Goal: Task Accomplishment & Management: Manage account settings

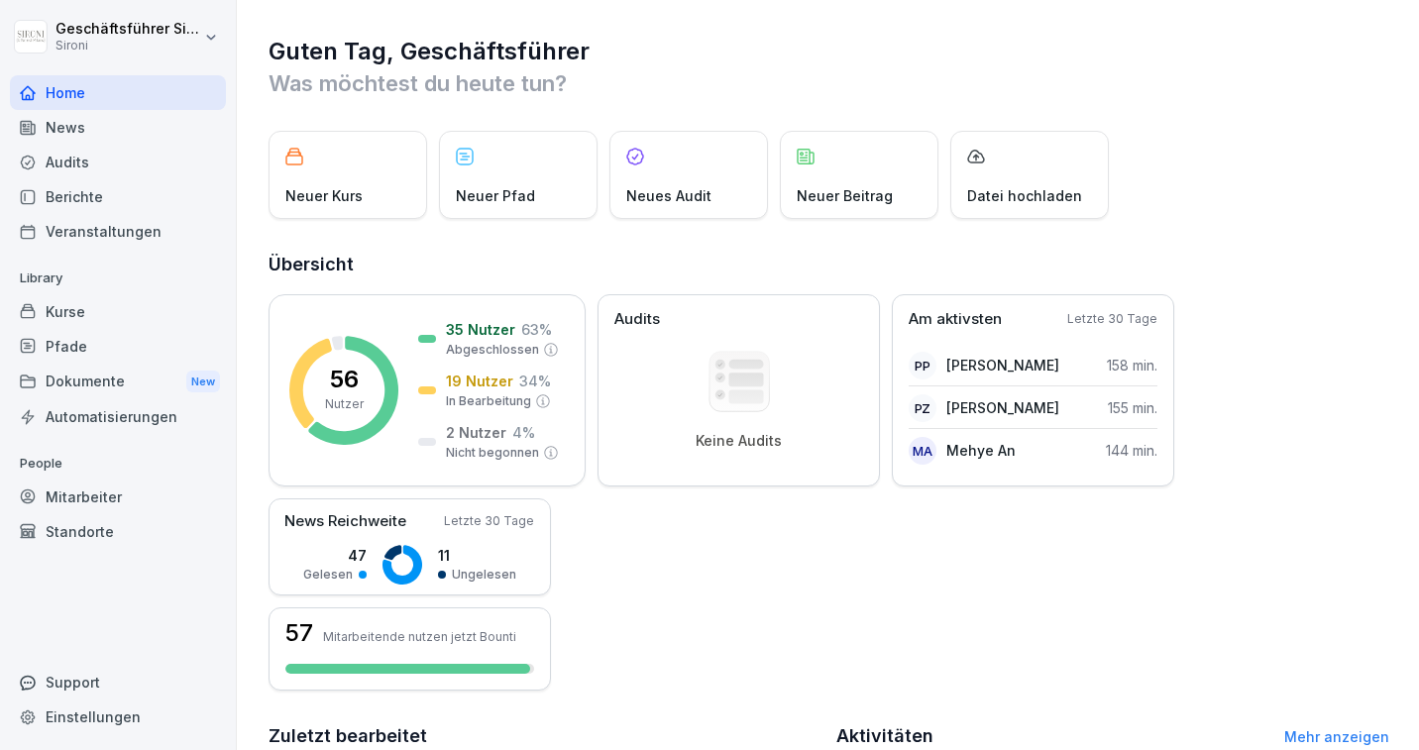
click at [53, 319] on div "Kurse" at bounding box center [118, 311] width 216 height 35
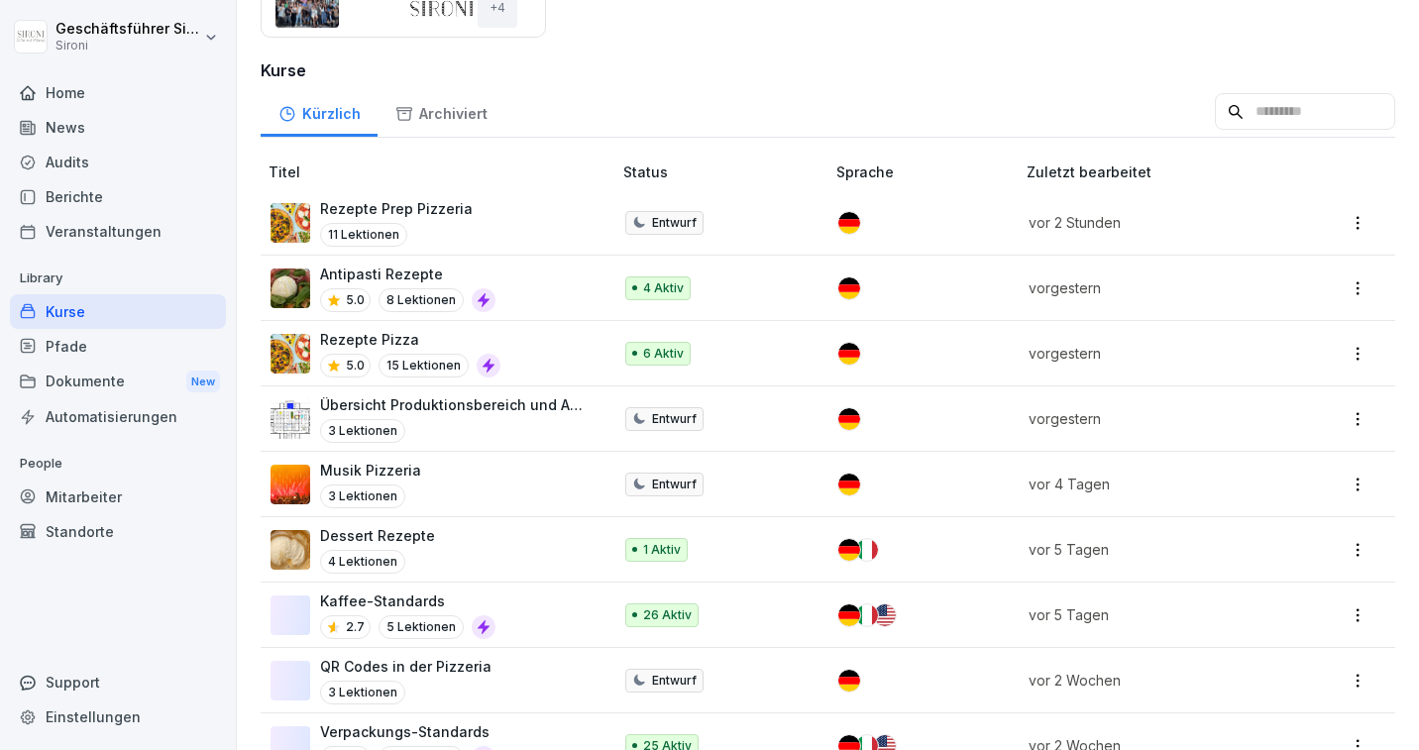
scroll to position [473, 0]
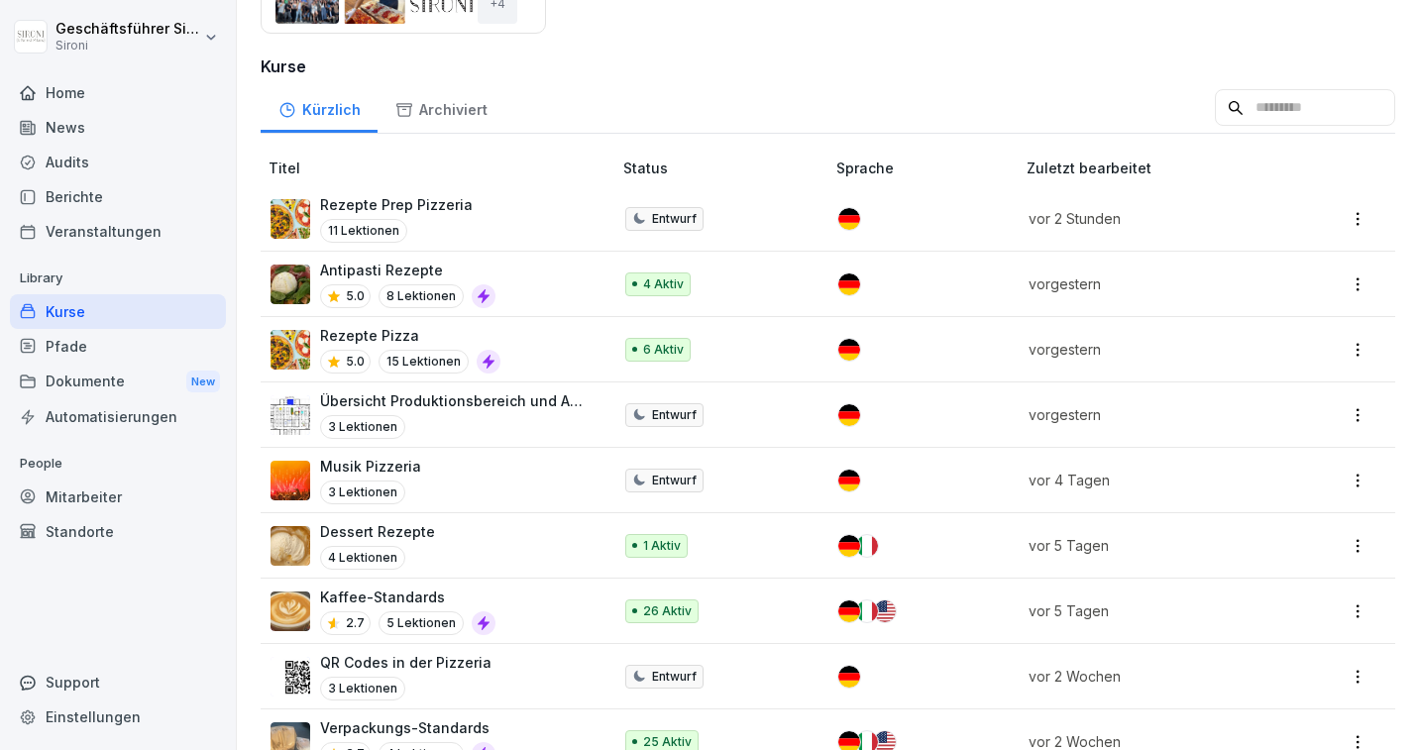
click at [390, 466] on p "Musik Pizzeria" at bounding box center [370, 466] width 101 height 21
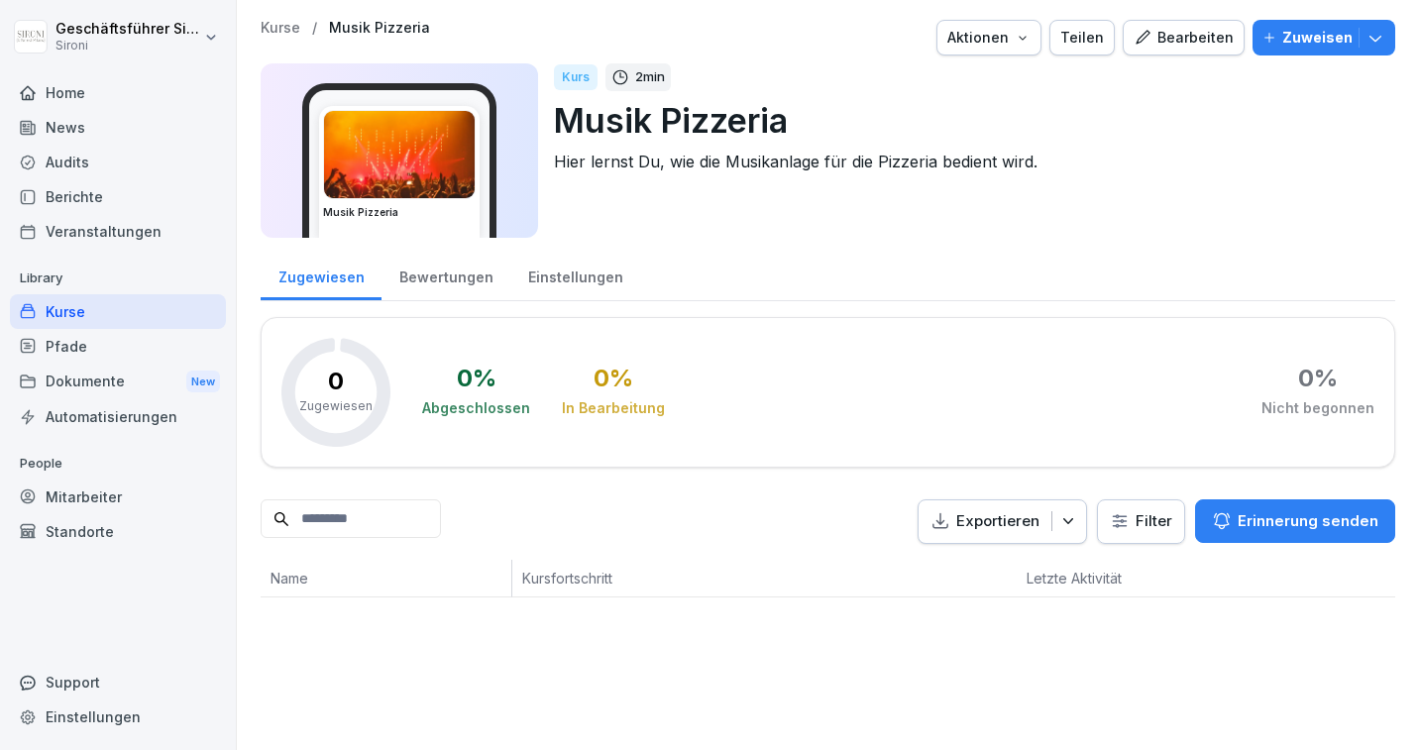
click at [1163, 39] on div "Bearbeiten" at bounding box center [1183, 38] width 100 height 22
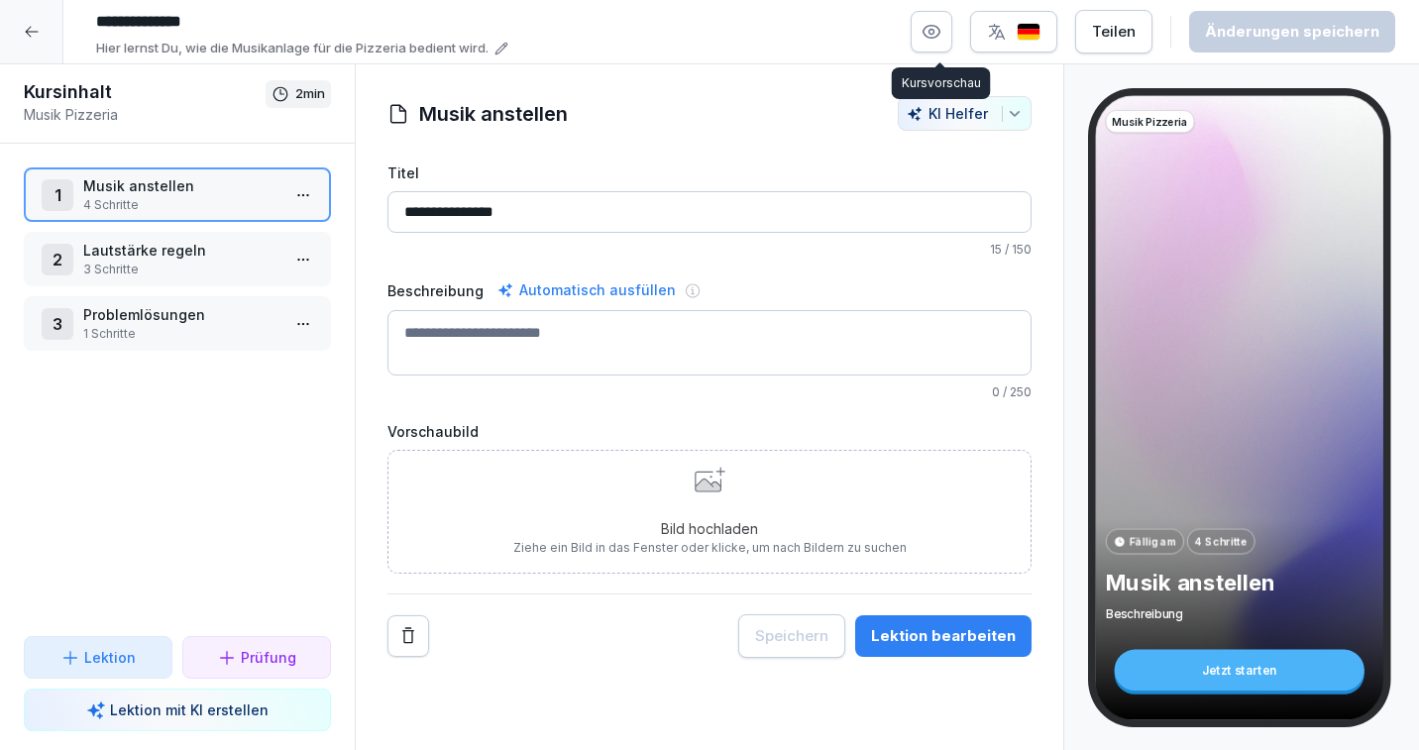
click at [928, 39] on button "button" at bounding box center [931, 32] width 42 height 42
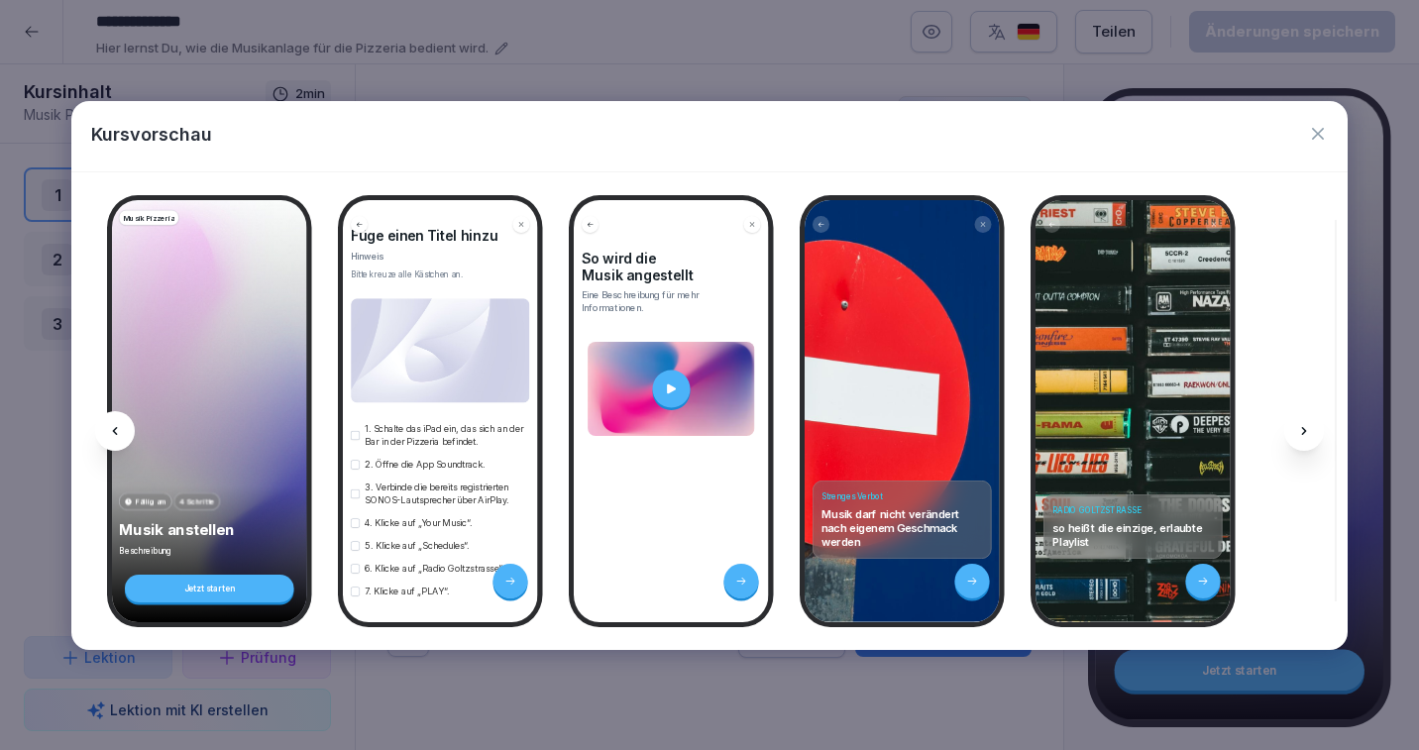
scroll to position [124, 0]
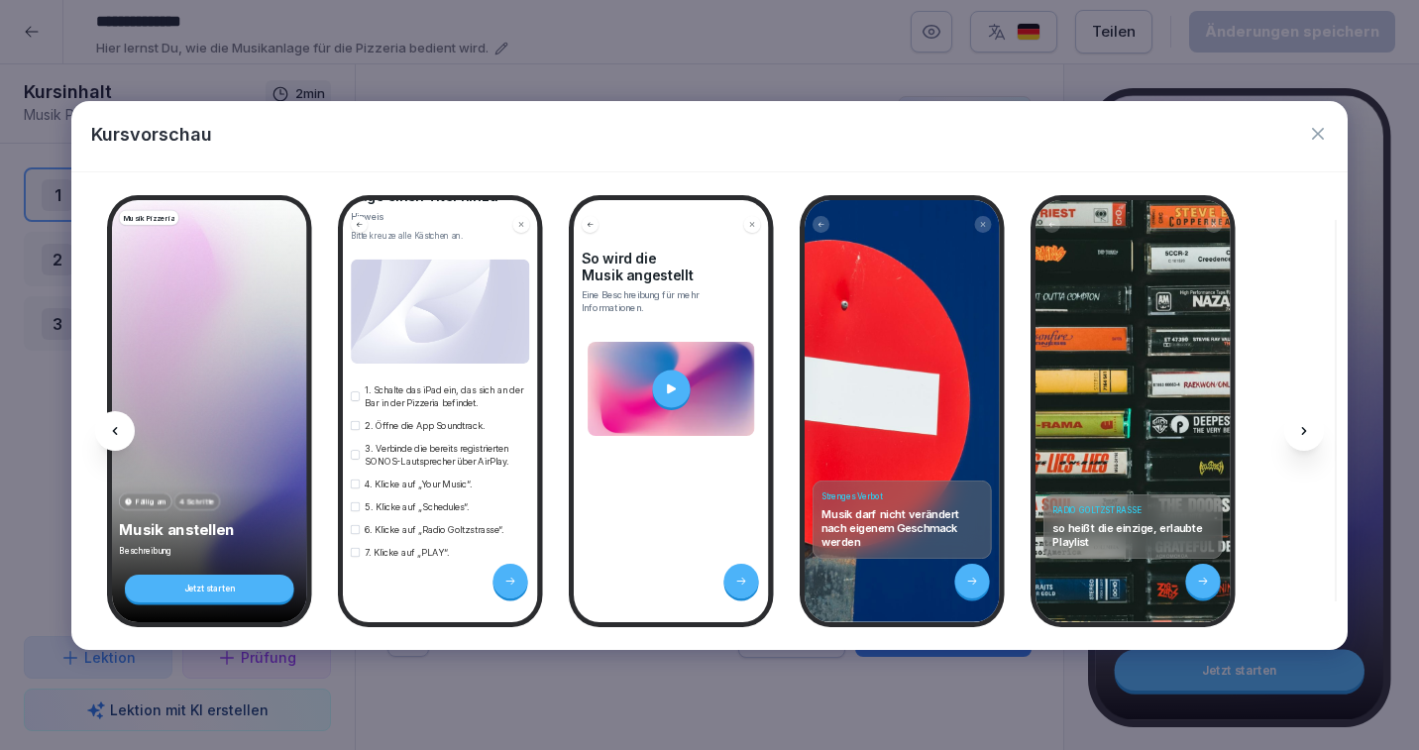
click at [1206, 577] on icon at bounding box center [1203, 581] width 12 height 12
click at [1304, 428] on icon at bounding box center [1304, 431] width 5 height 8
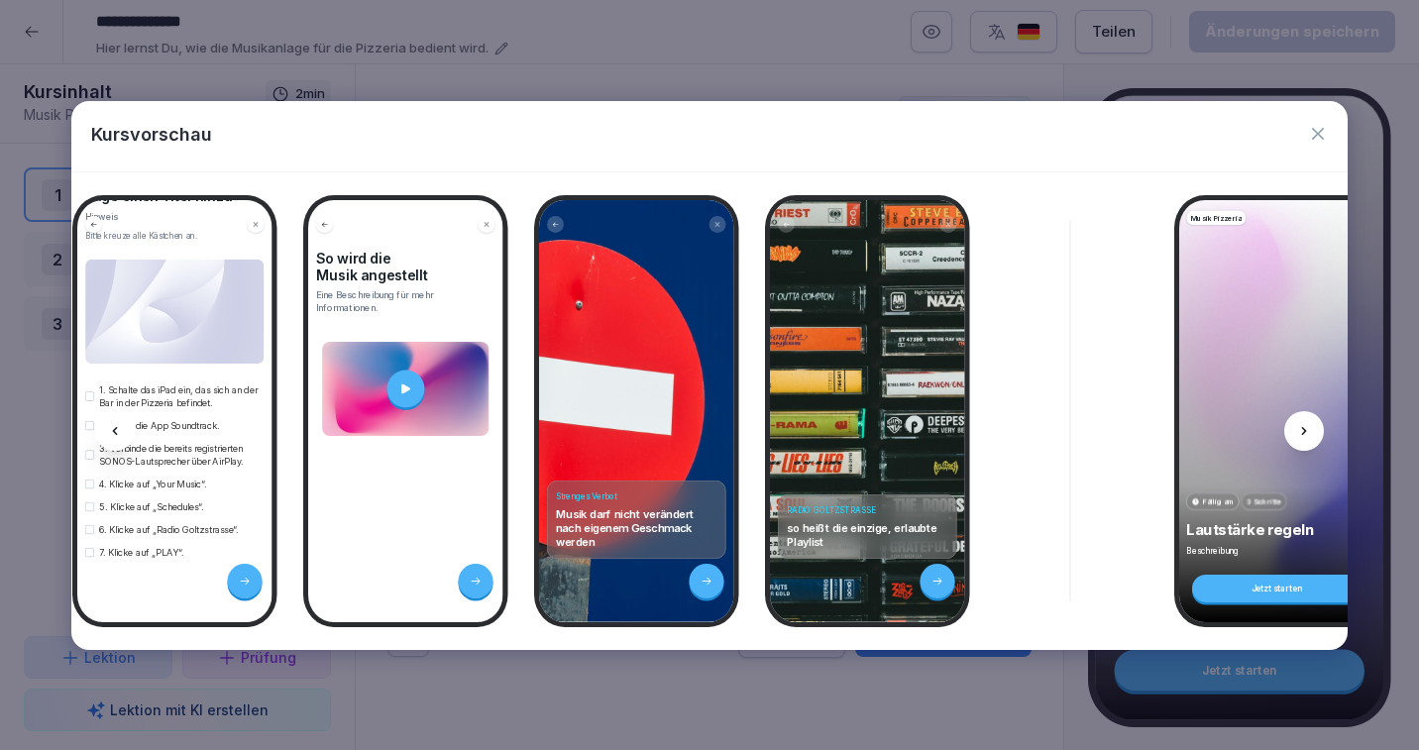
click at [1304, 428] on icon at bounding box center [1304, 431] width 5 height 8
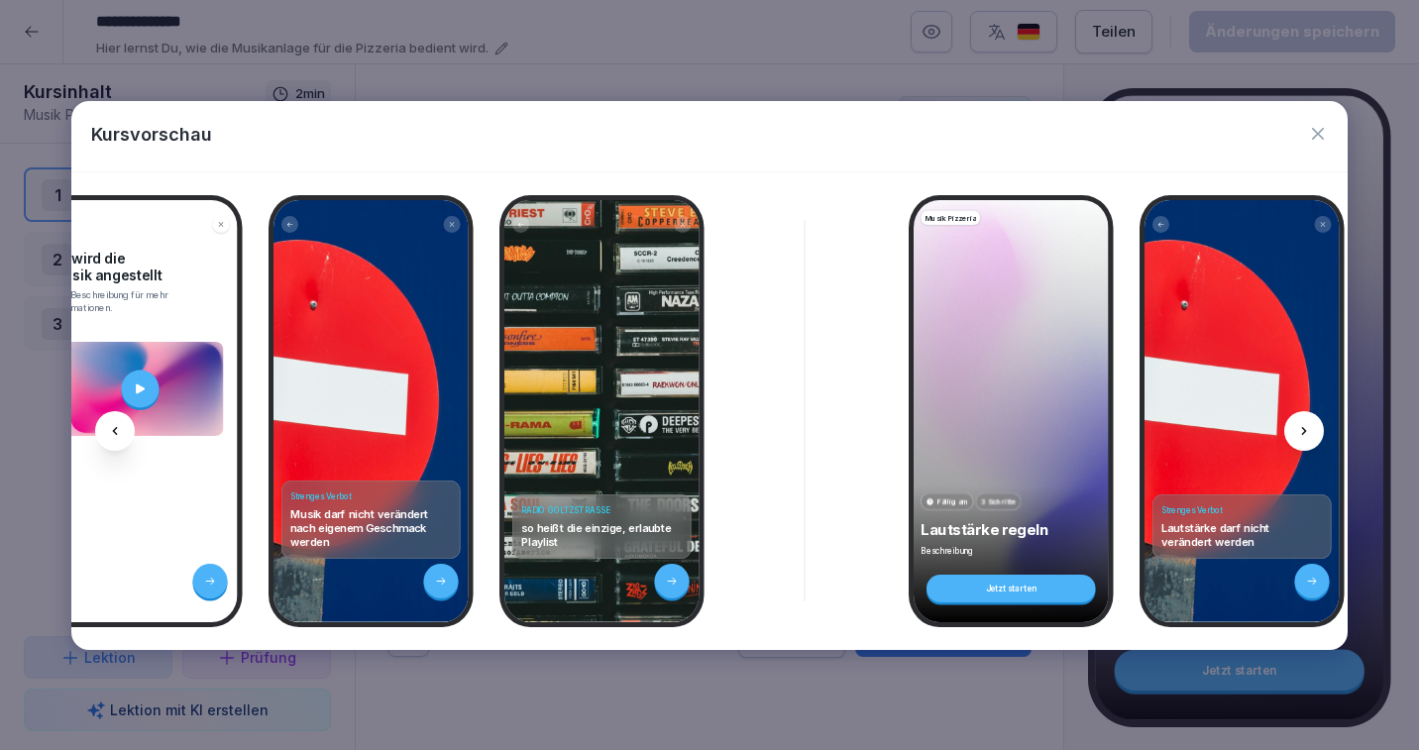
click at [1304, 428] on icon at bounding box center [1304, 431] width 5 height 8
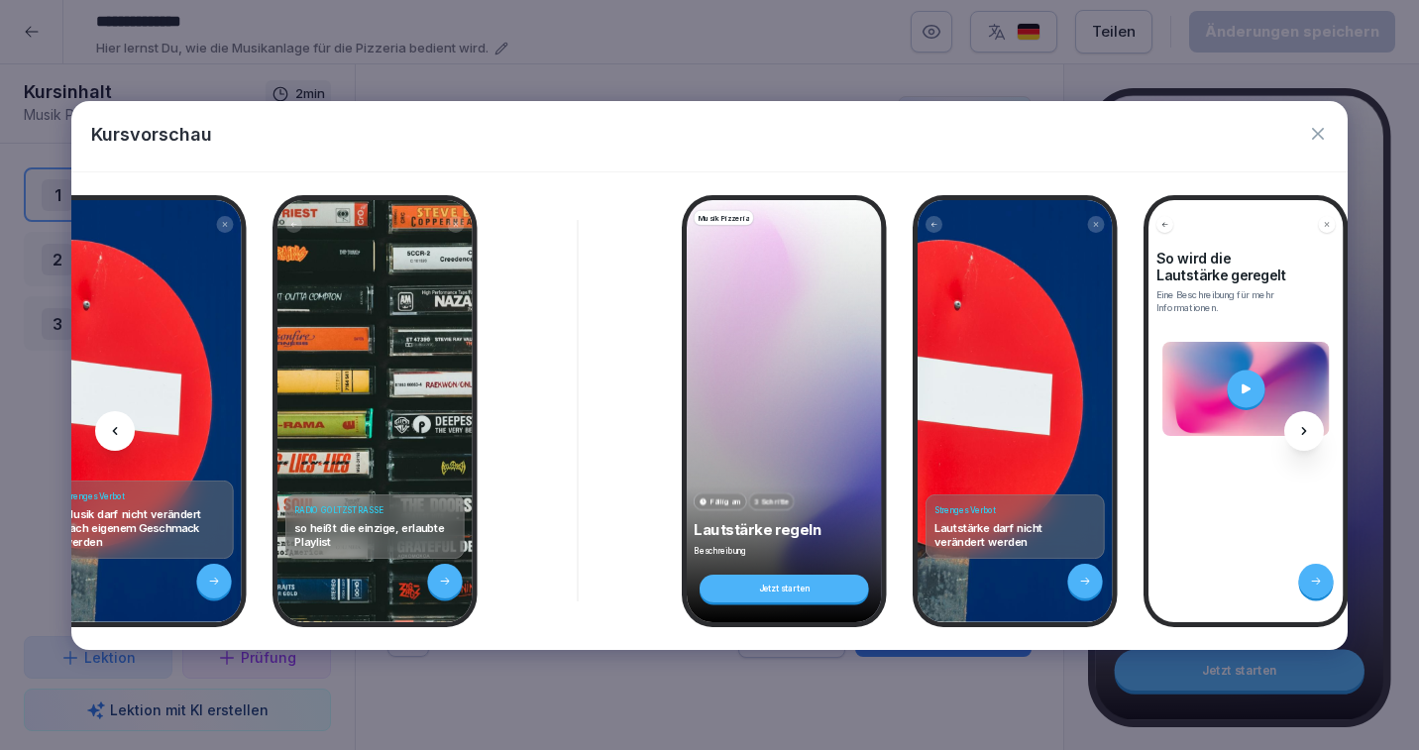
scroll to position [0, 796]
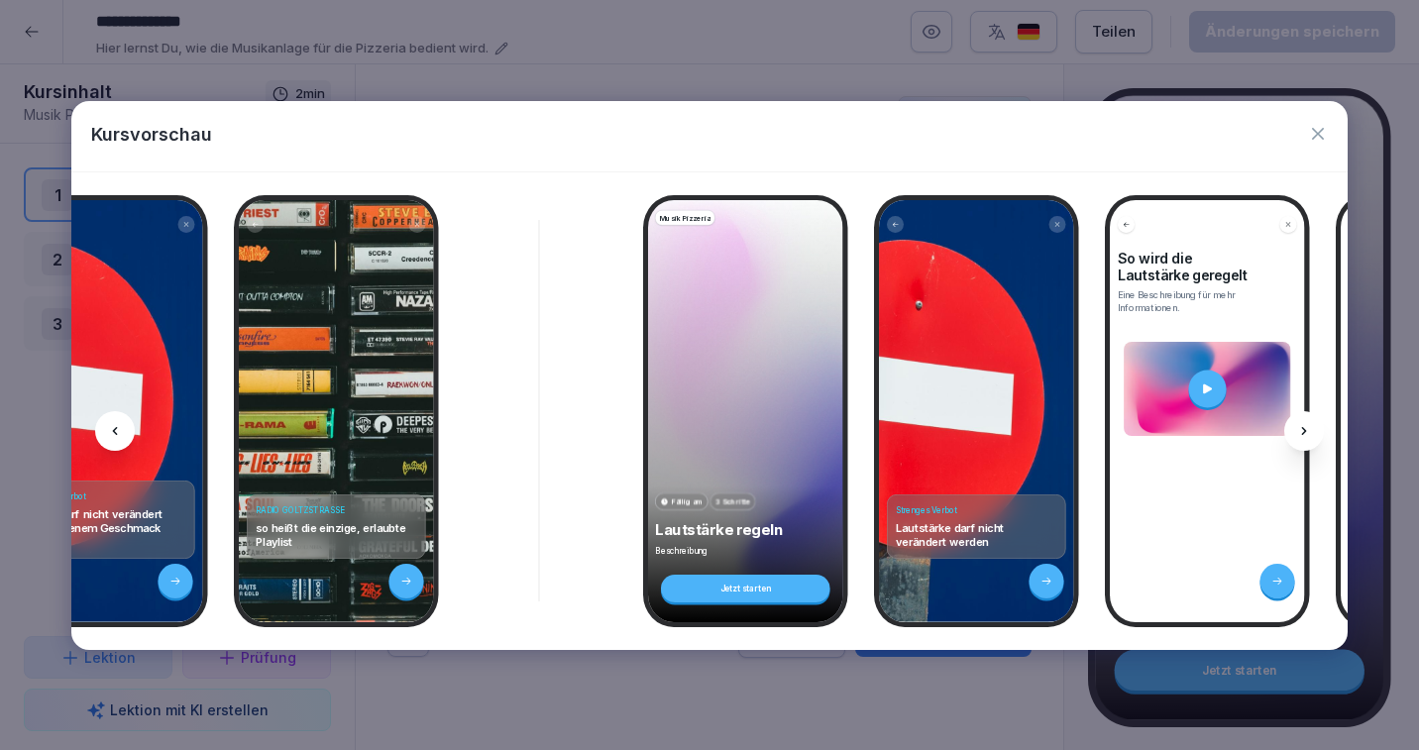
click at [1304, 428] on icon at bounding box center [1304, 431] width 5 height 8
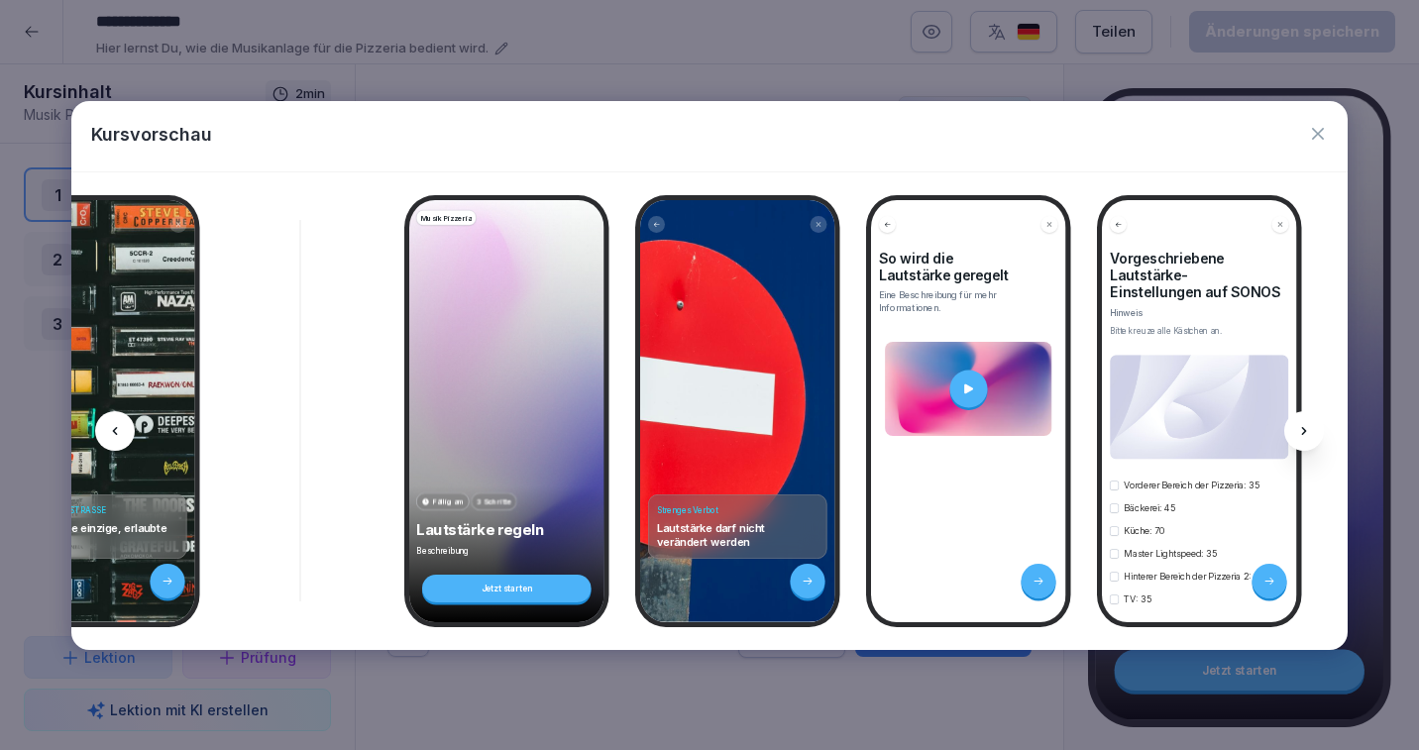
click at [1304, 428] on icon at bounding box center [1304, 431] width 5 height 8
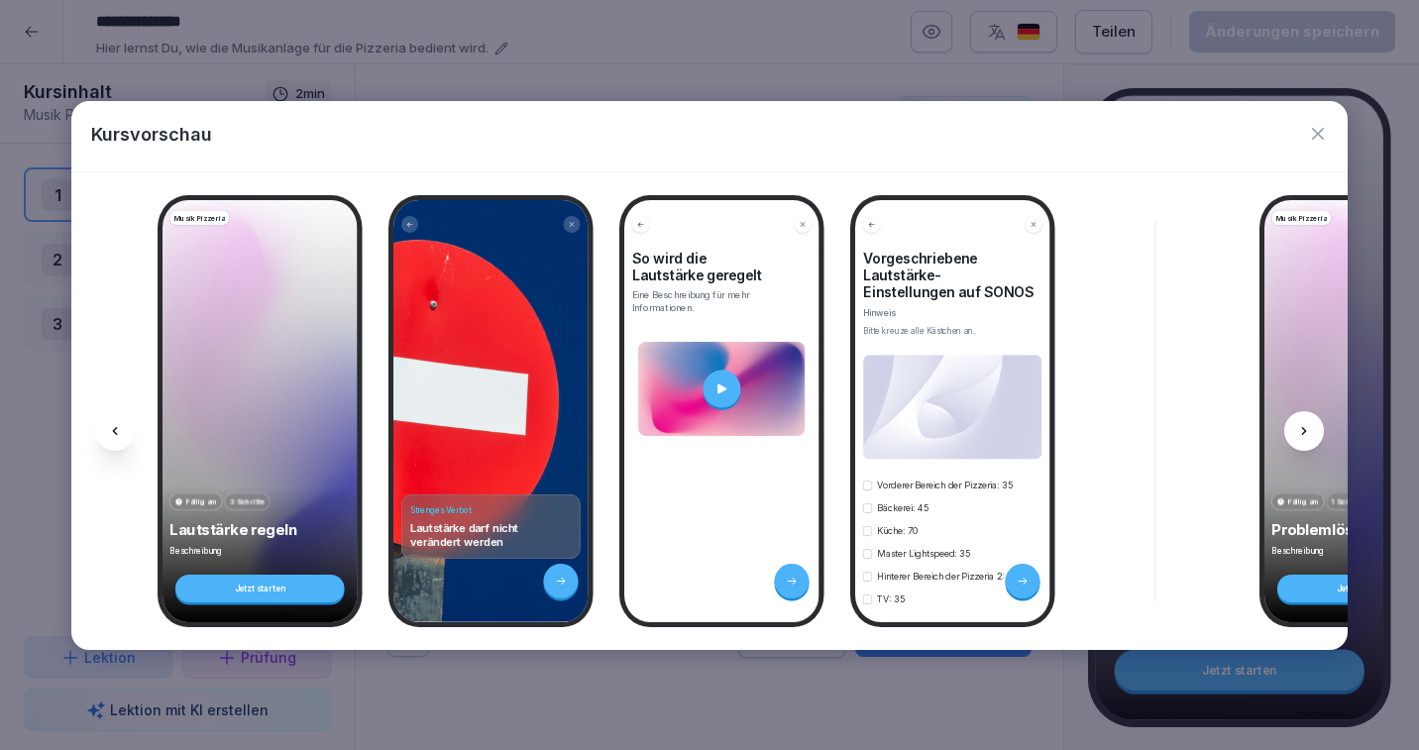
scroll to position [0, 1289]
